Goal: Obtain resource: Obtain resource

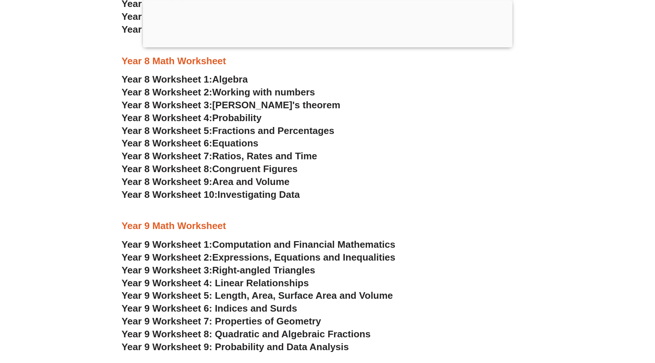
scroll to position [2159, 0]
click at [233, 139] on span "Equations" at bounding box center [235, 142] width 46 height 11
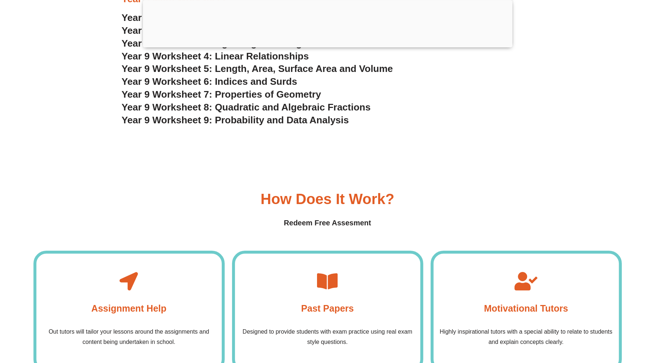
scroll to position [2240, 0]
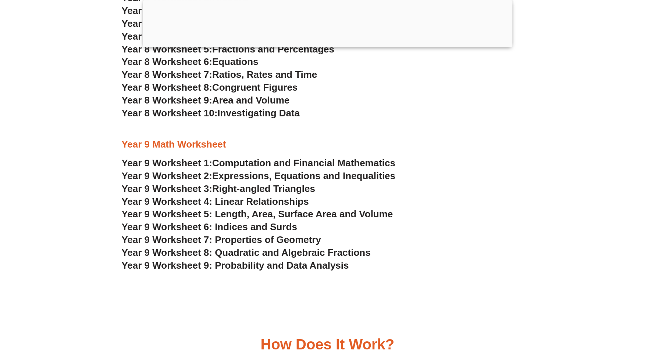
click at [258, 265] on span "Year 9 Worksheet 9: Probability and Data Analysis" at bounding box center [235, 265] width 227 height 11
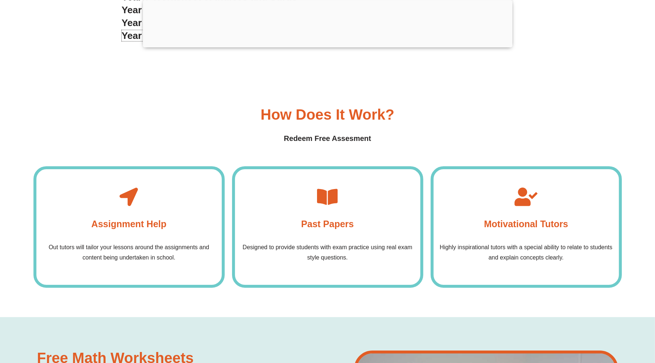
scroll to position [2378, 0]
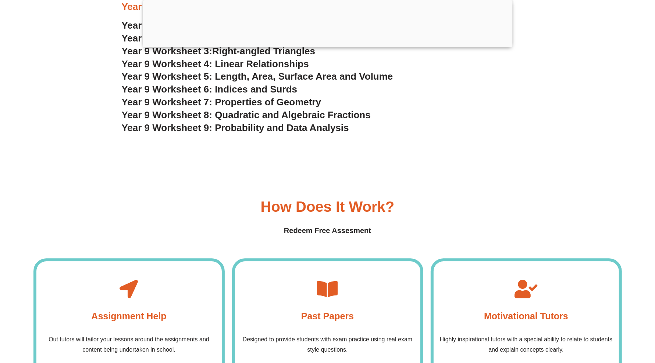
click at [494, 133] on h3 "Year 9 Worksheet 9: Probability and Data Analysis" at bounding box center [328, 128] width 412 height 12
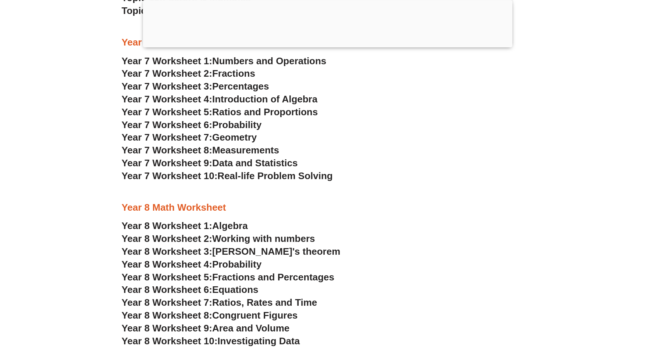
scroll to position [2011, 0]
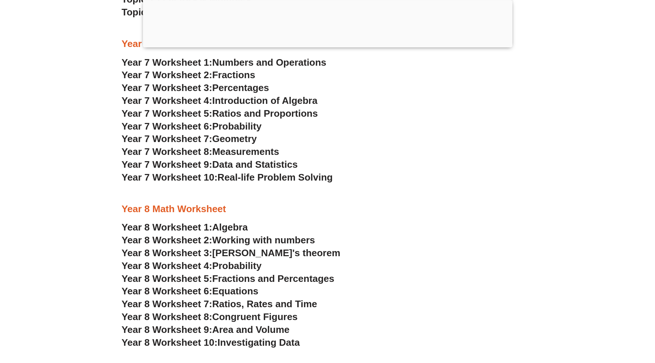
click at [243, 141] on span "Geometry" at bounding box center [234, 138] width 44 height 11
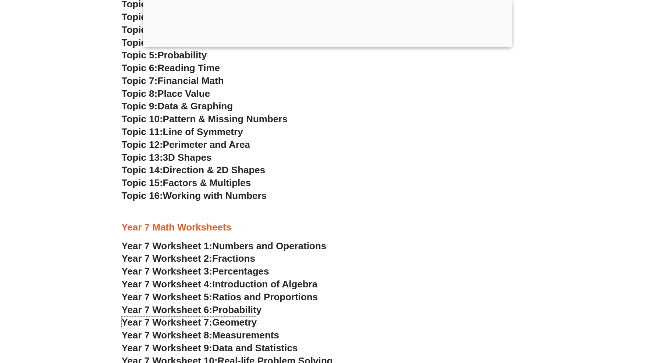
scroll to position [1781, 0]
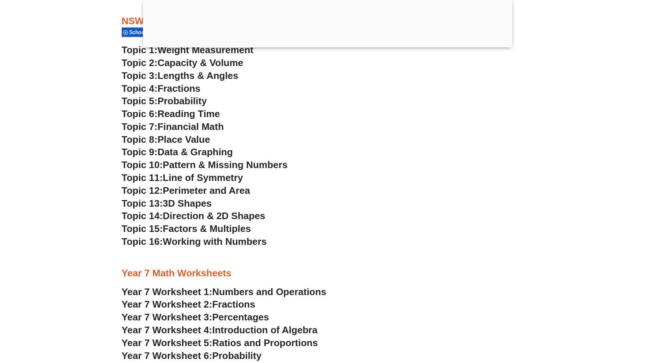
click at [187, 190] on span "Perimeter and Area" at bounding box center [206, 190] width 87 height 11
click at [467, 119] on h3 "Topic 6: Reading Time" at bounding box center [328, 114] width 412 height 12
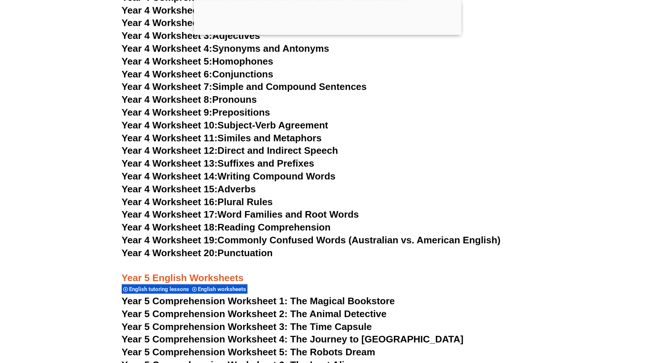
scroll to position [2986, 0]
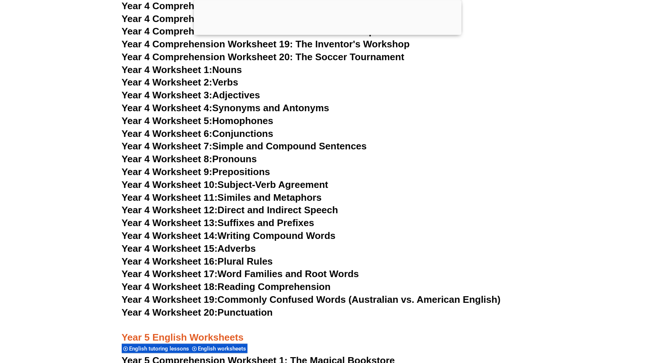
click at [275, 198] on link "Year 4 Worksheet 11: Similes and Metaphors" at bounding box center [222, 197] width 200 height 11
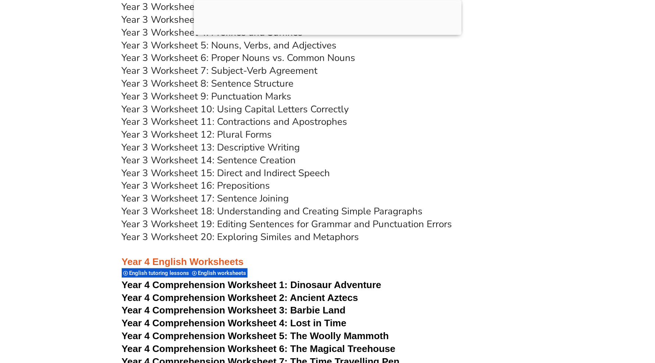
scroll to position [2481, 0]
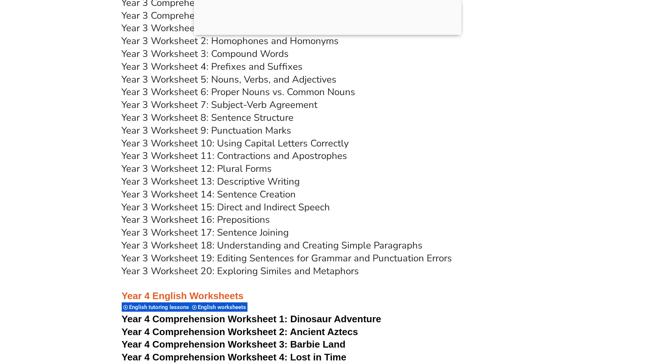
click at [248, 132] on link "Year 3 Worksheet 9: Punctuation Marks" at bounding box center [207, 130] width 170 height 13
click at [522, 150] on h3 "Year 3 Worksheet 11: Contractions and Apostrophes" at bounding box center [328, 156] width 412 height 12
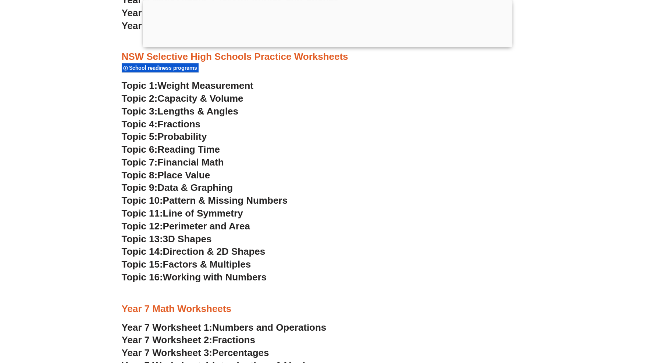
scroll to position [1837, 0]
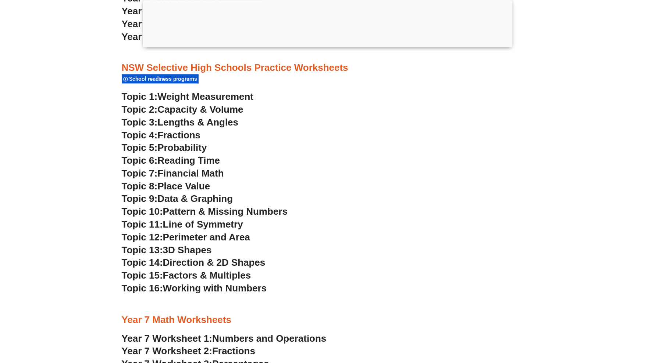
click at [180, 148] on span "Probability" at bounding box center [181, 147] width 49 height 11
click at [259, 260] on span "Direction & 2D Shapes" at bounding box center [214, 262] width 103 height 11
